Goal: Task Accomplishment & Management: Manage account settings

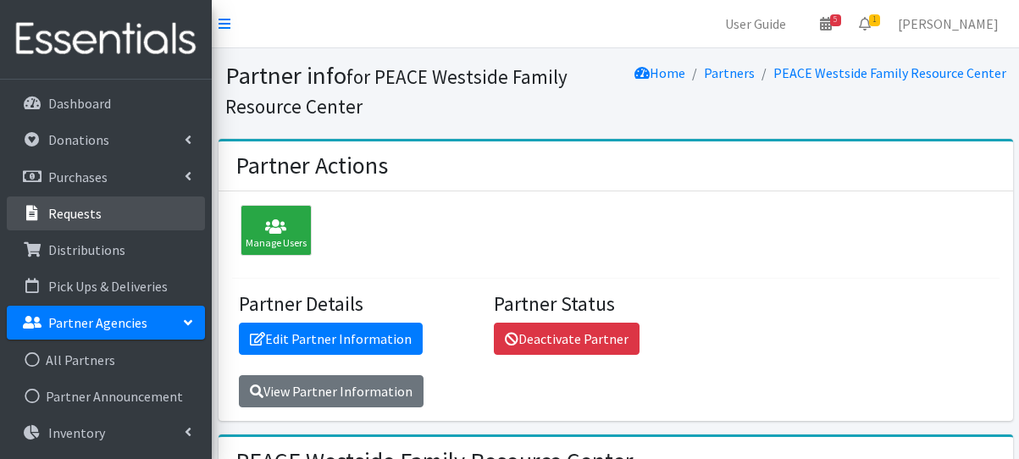
scroll to position [2033, 0]
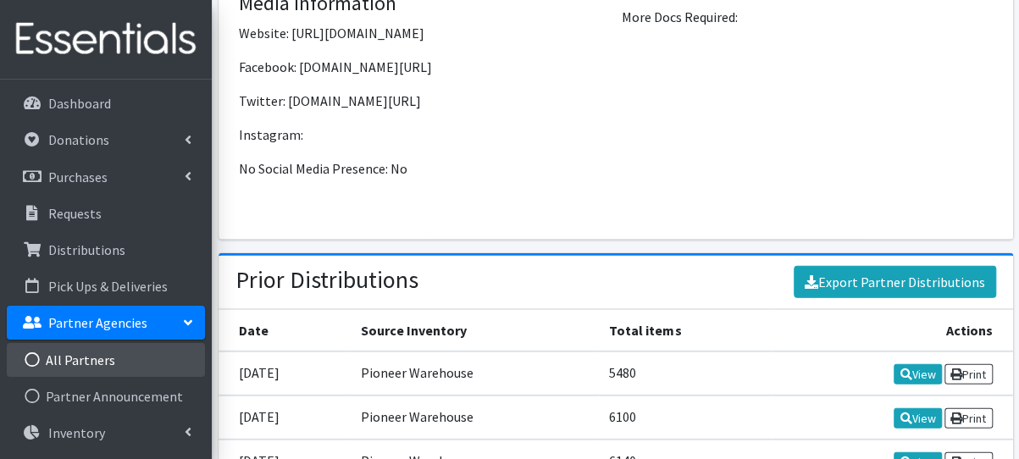
click at [119, 352] on link "All Partners" at bounding box center [106, 360] width 198 height 34
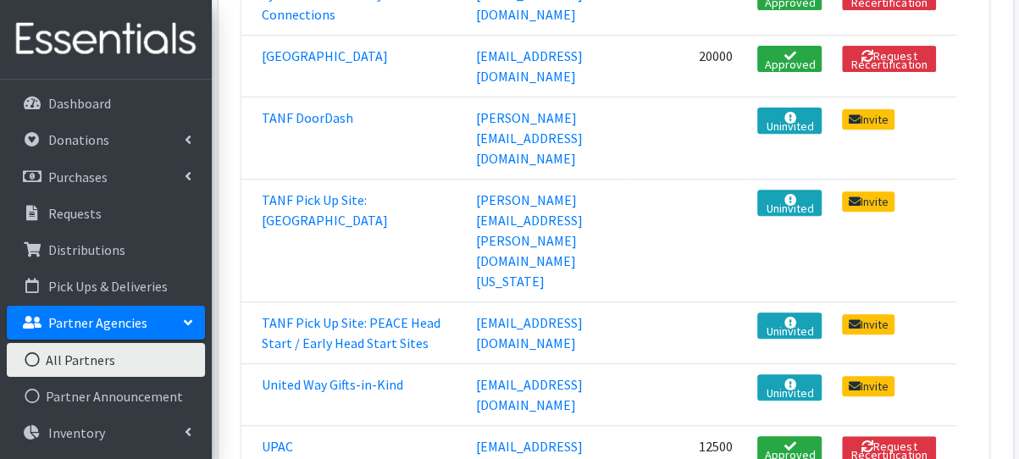
scroll to position [3442, 0]
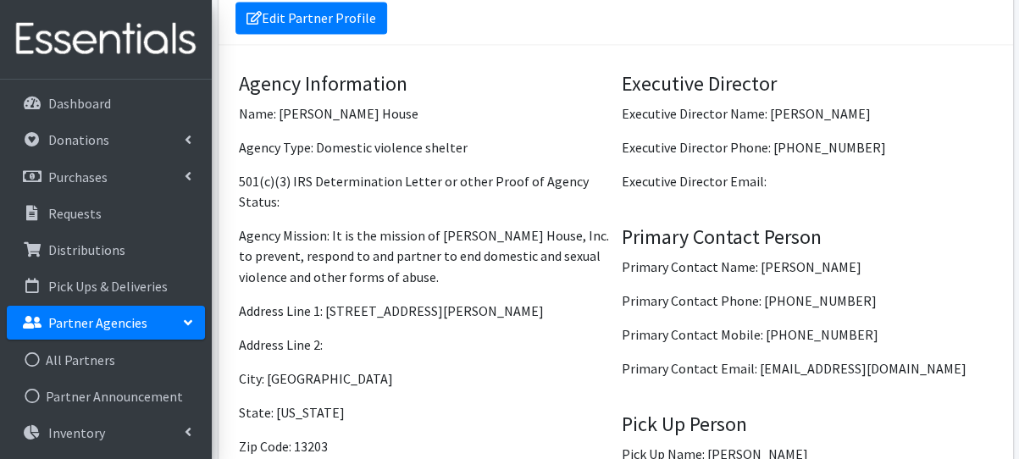
scroll to position [1271, 0]
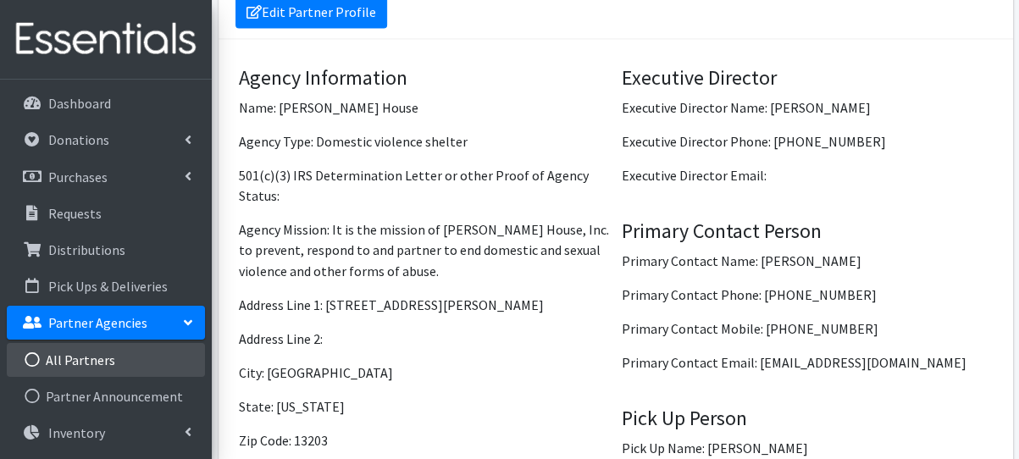
drag, startPoint x: 93, startPoint y: 358, endPoint x: 117, endPoint y: 359, distance: 23.7
click at [93, 358] on link "All Partners" at bounding box center [106, 360] width 198 height 34
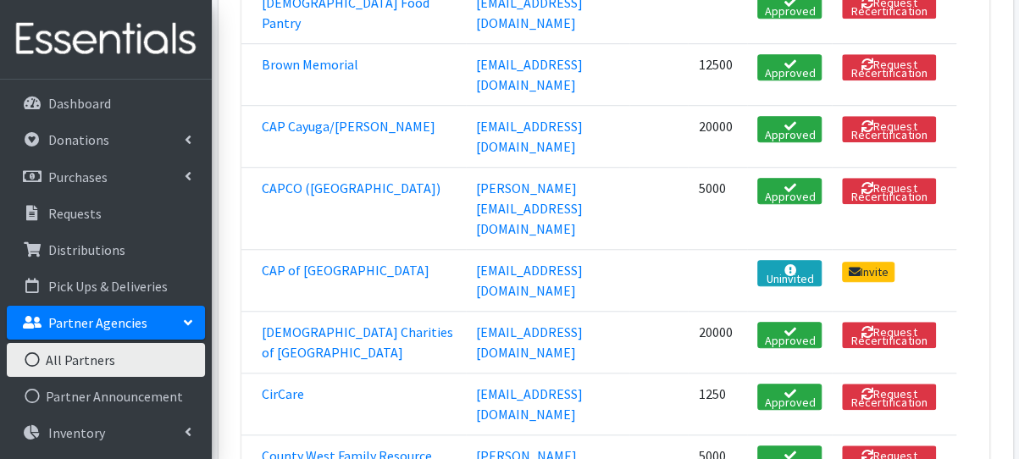
scroll to position [593, 0]
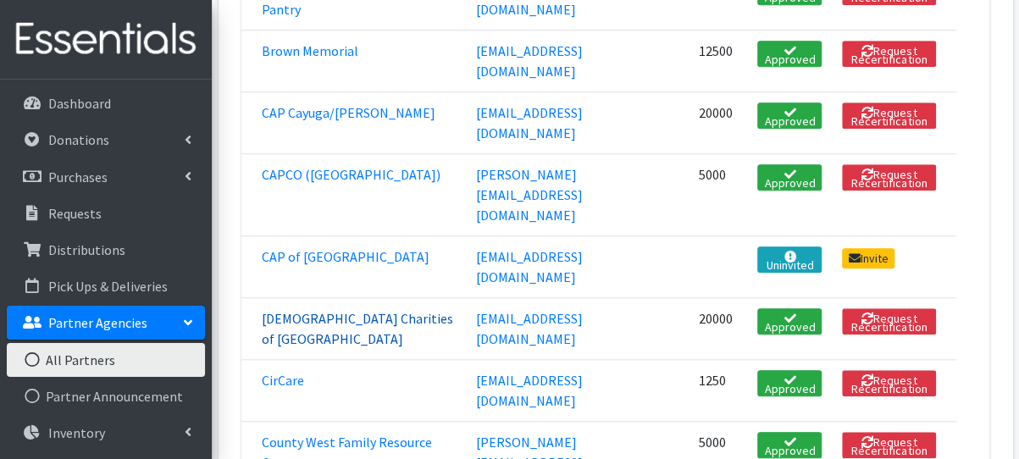
click at [286, 310] on link "[DEMOGRAPHIC_DATA] Charities of [GEOGRAPHIC_DATA]" at bounding box center [357, 328] width 191 height 37
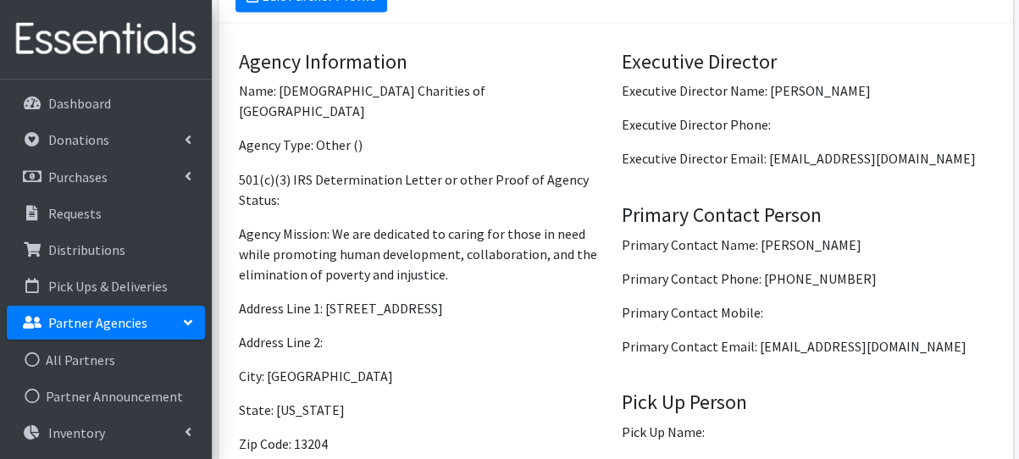
scroll to position [1271, 0]
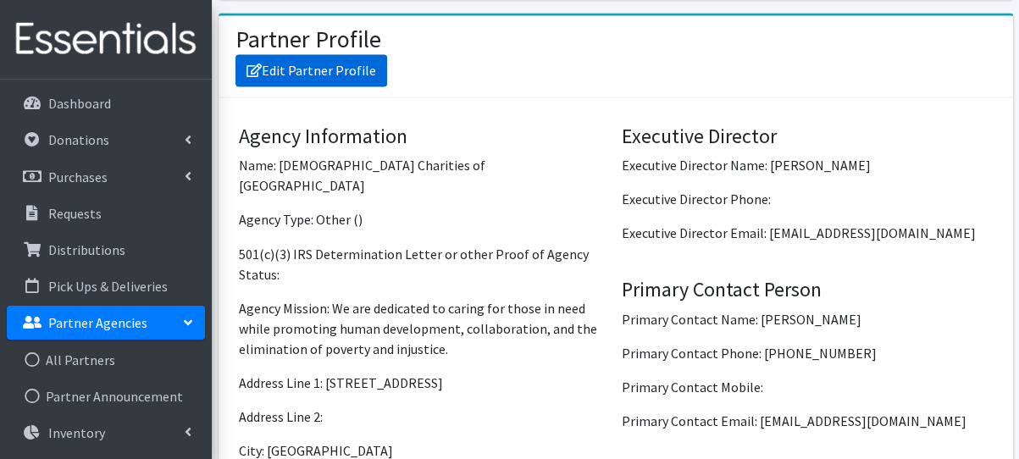
click at [274, 56] on link "Edit Partner Profile" at bounding box center [311, 70] width 152 height 32
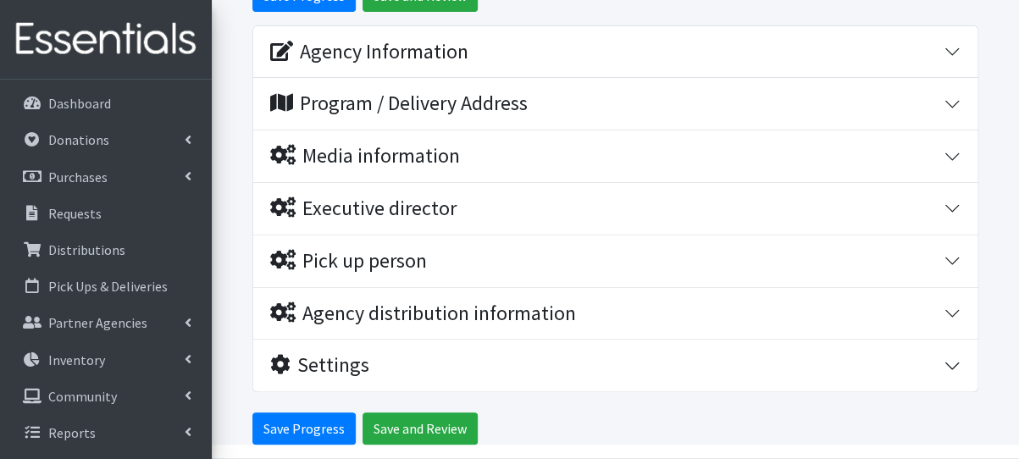
scroll to position [180, 0]
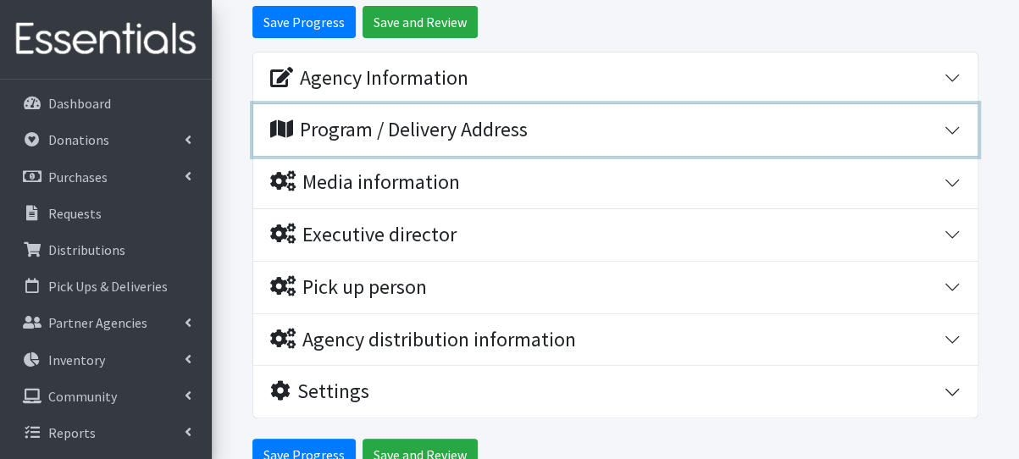
click at [373, 136] on div "Program / Delivery Address" at bounding box center [398, 130] width 257 height 25
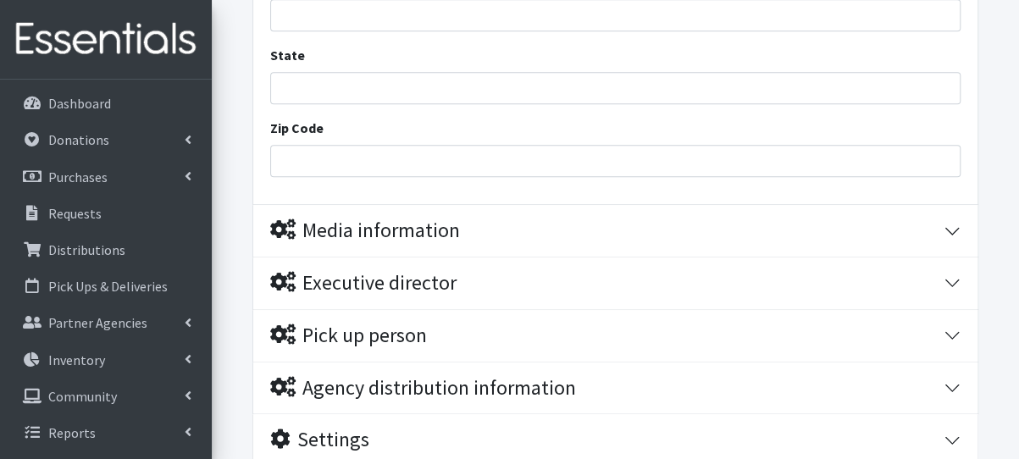
scroll to position [604, 0]
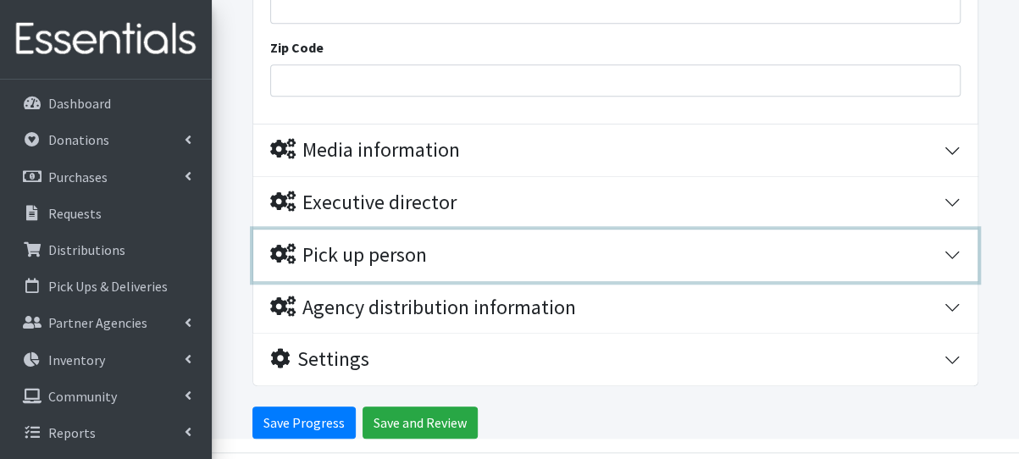
click at [384, 252] on div "Pick up person" at bounding box center [348, 255] width 157 height 25
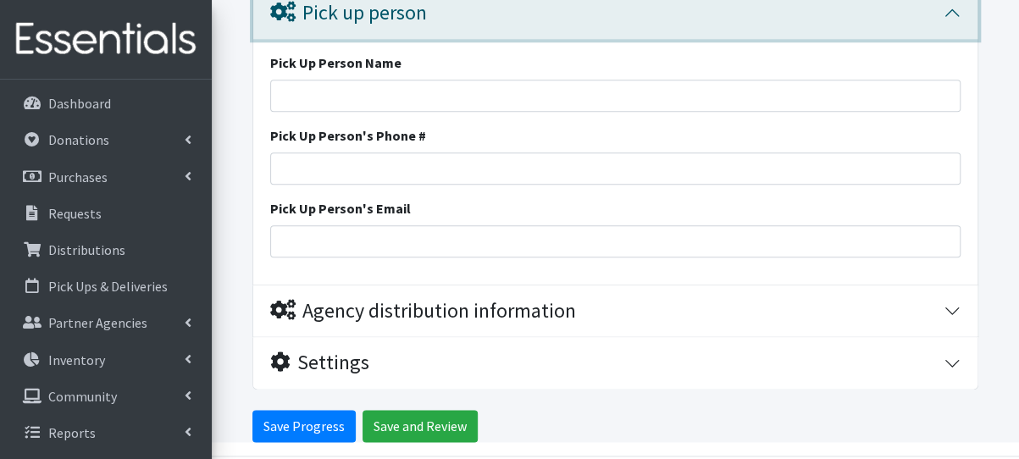
scroll to position [850, 0]
